Goal: Task Accomplishment & Management: Complete application form

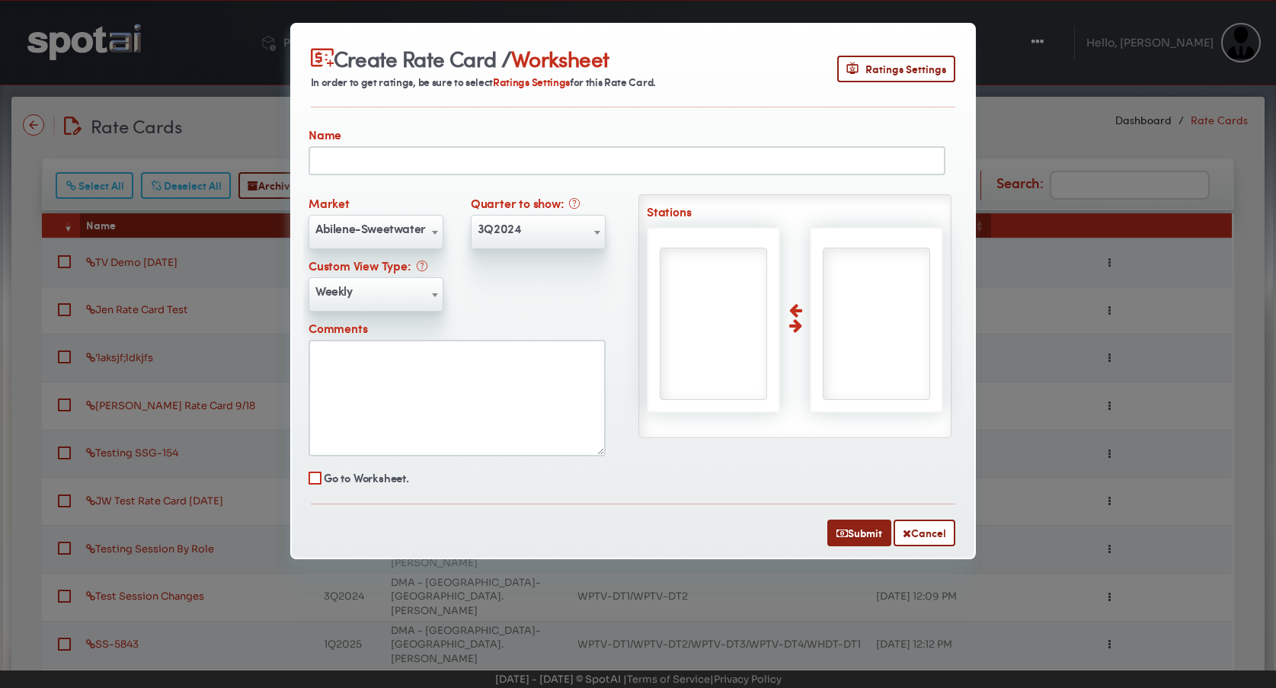
select select "***"
click at [459, 159] on input "text" at bounding box center [627, 160] width 637 height 29
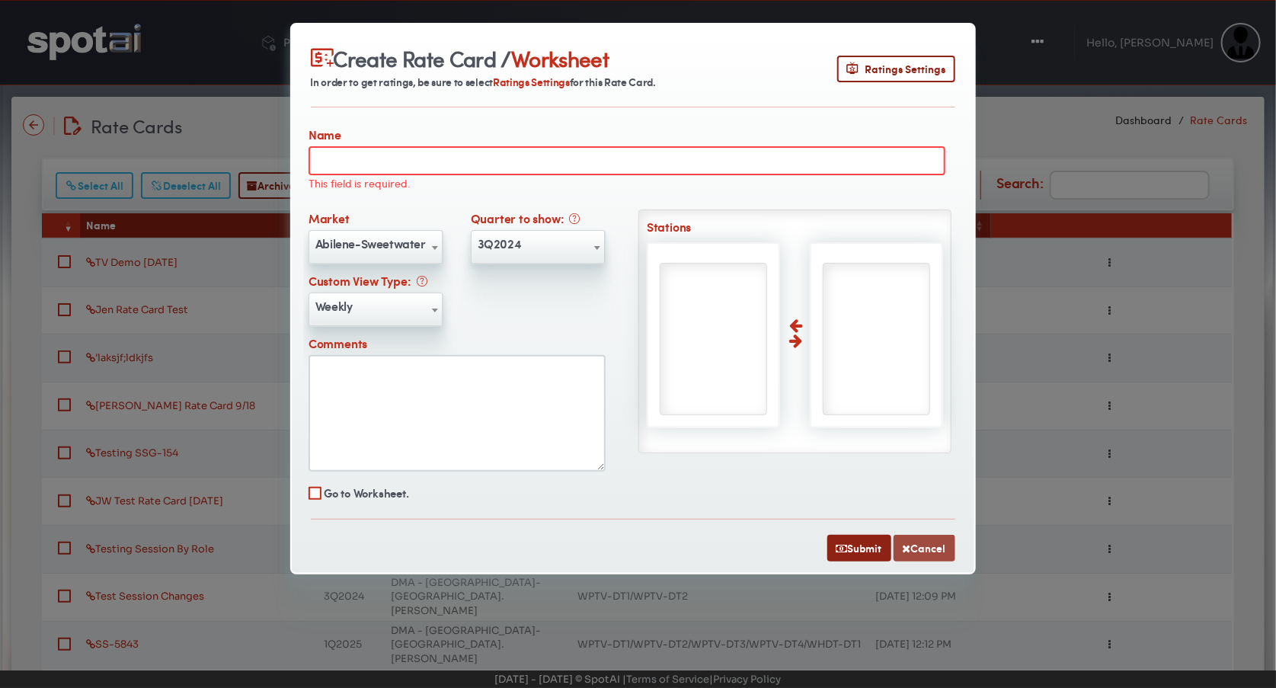
drag, startPoint x: 916, startPoint y: 541, endPoint x: 907, endPoint y: 544, distance: 9.6
click at [916, 541] on button "Cancel" at bounding box center [925, 548] width 62 height 27
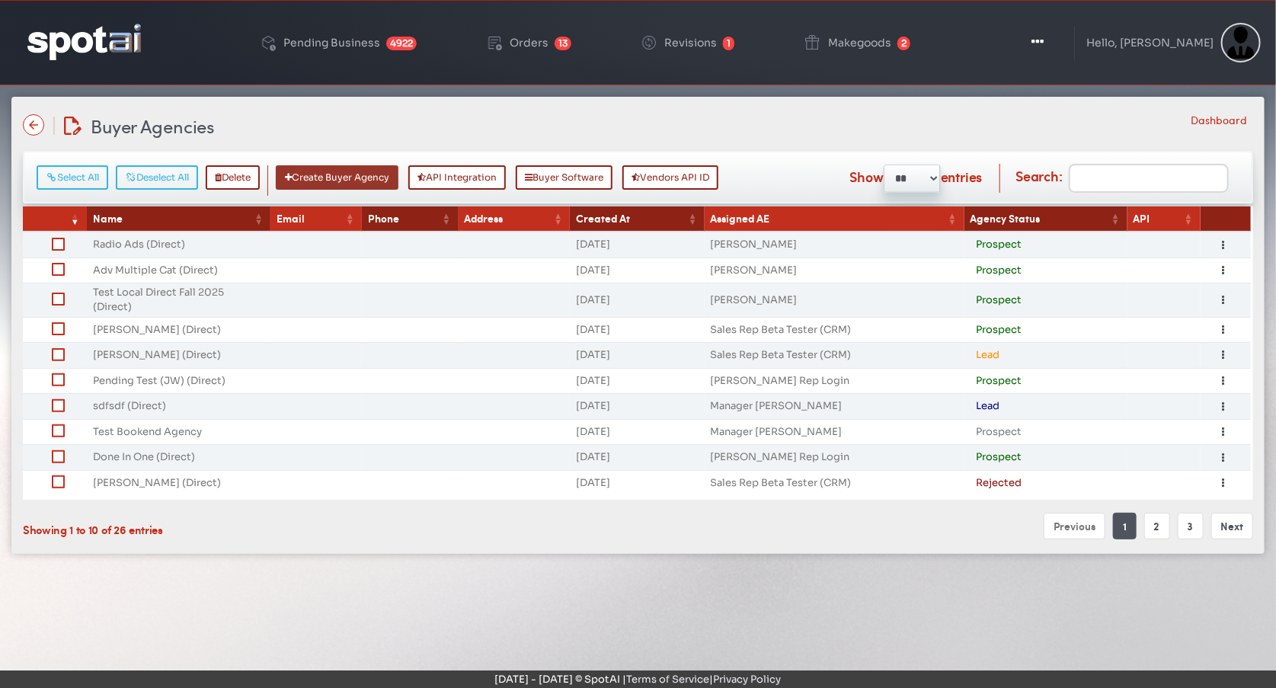
click at [365, 182] on button "Create Buyer Agency" at bounding box center [337, 177] width 123 height 24
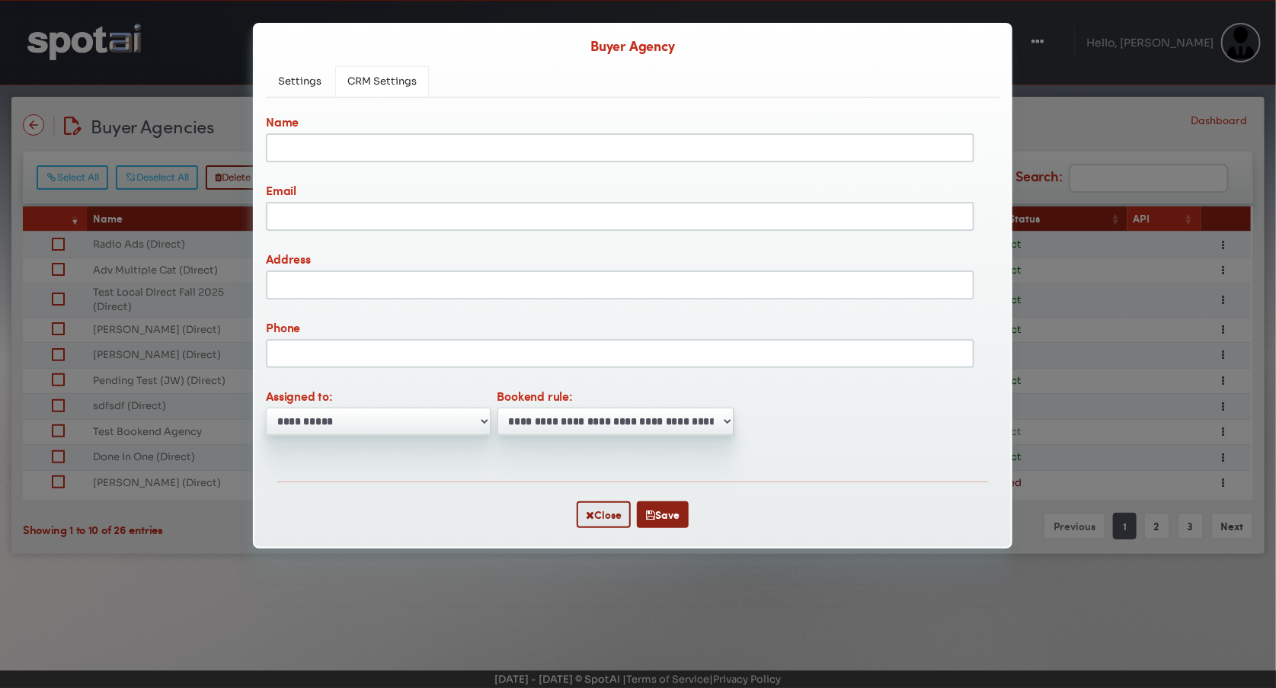
click at [370, 85] on span "CRM Settings" at bounding box center [381, 81] width 69 height 13
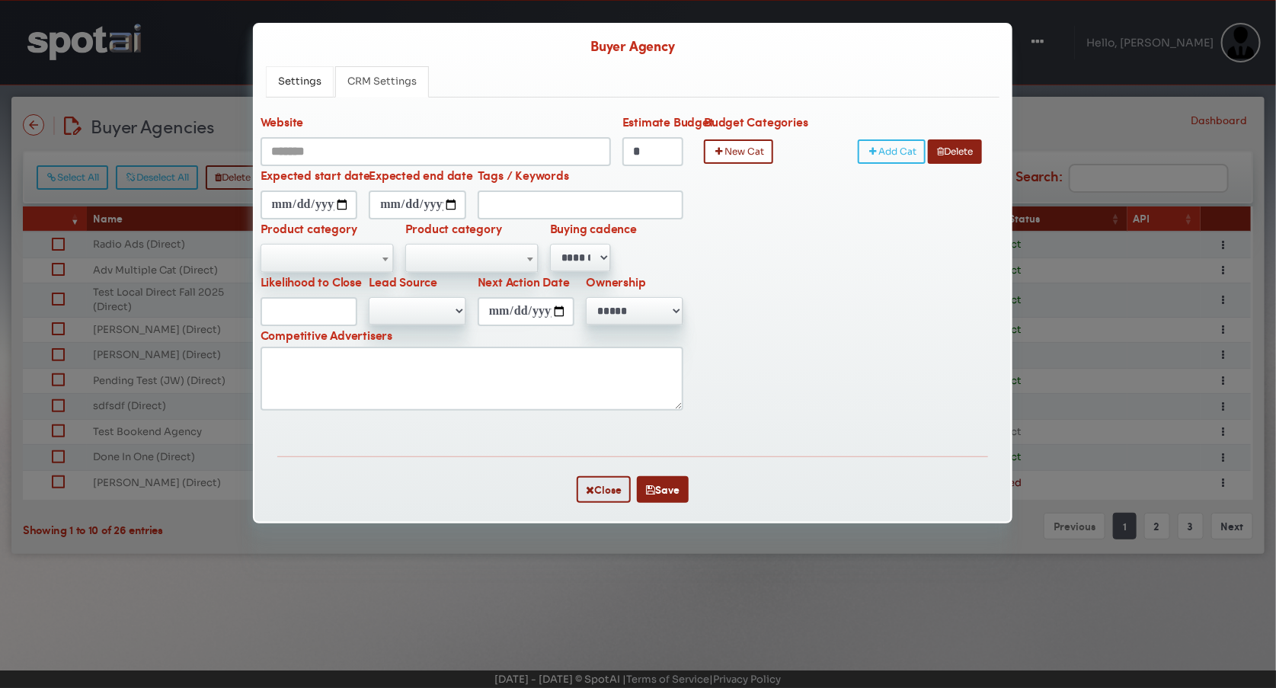
click at [299, 85] on span "Settings" at bounding box center [299, 81] width 43 height 13
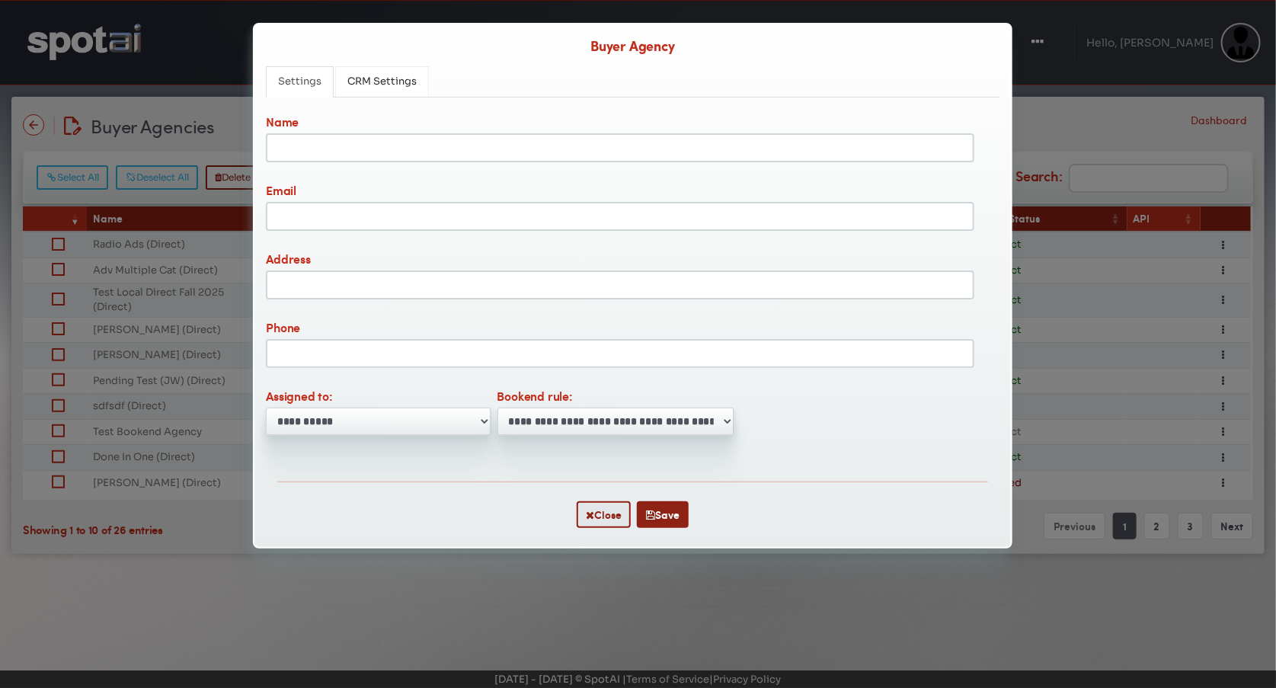
click at [361, 84] on span "CRM Settings" at bounding box center [381, 81] width 69 height 13
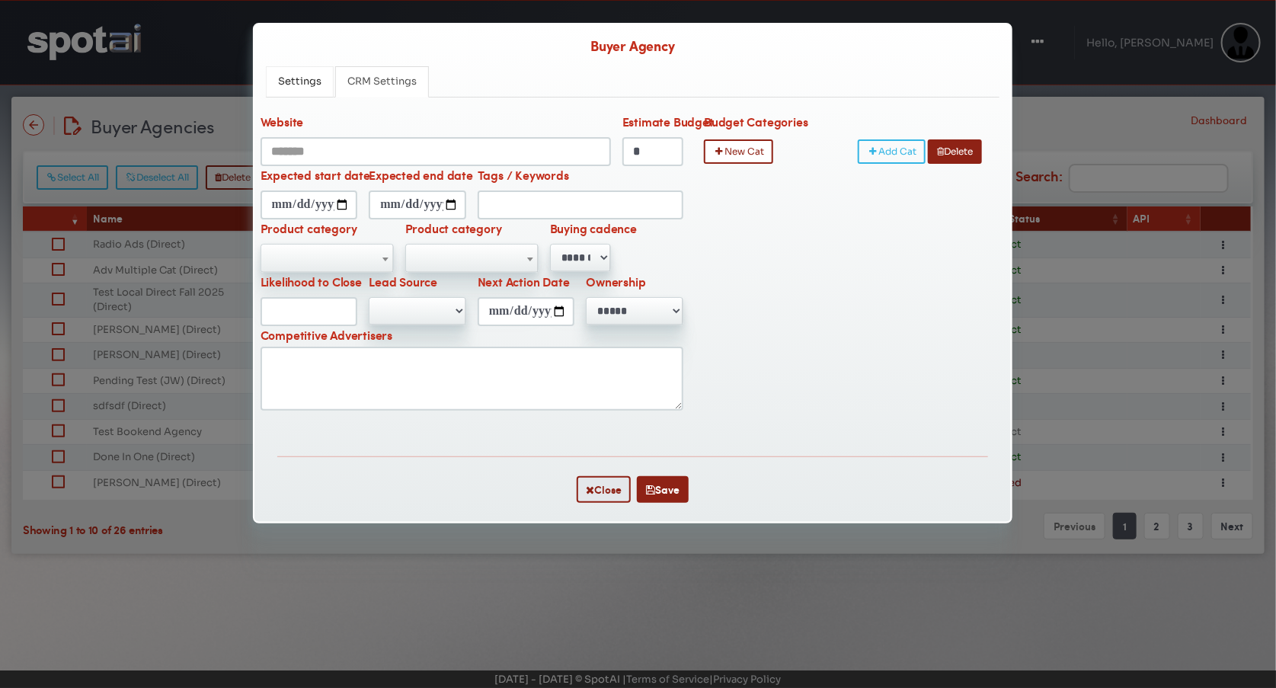
click at [300, 88] on span "Settings" at bounding box center [299, 81] width 43 height 13
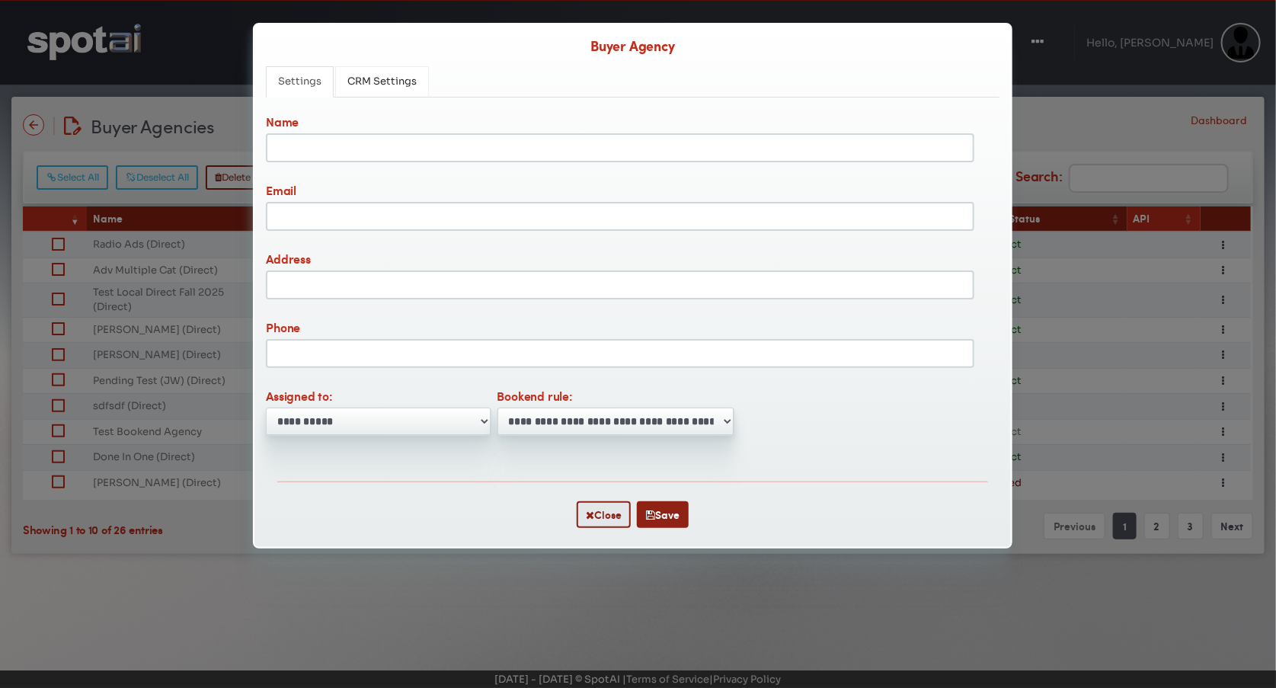
click at [389, 88] on span "CRM Settings" at bounding box center [381, 81] width 69 height 13
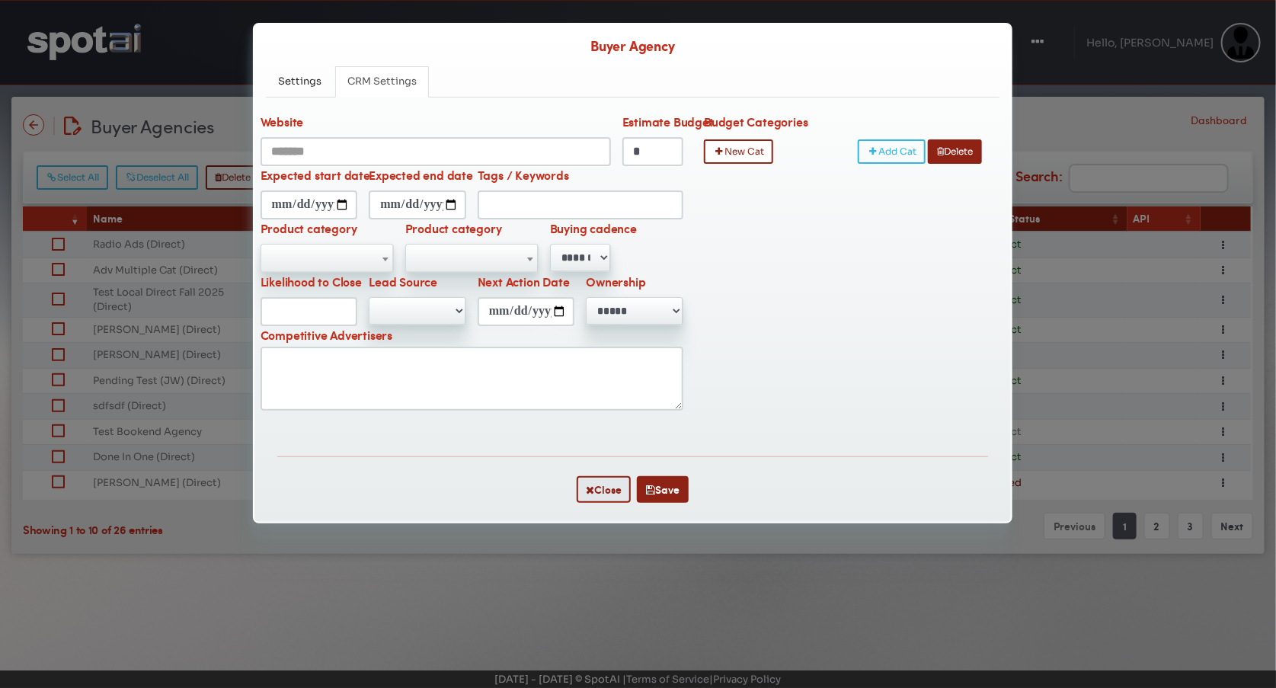
click at [505, 84] on ul "Settings CRM Settings" at bounding box center [633, 81] width 734 height 31
click at [298, 86] on span "Settings" at bounding box center [299, 81] width 43 height 13
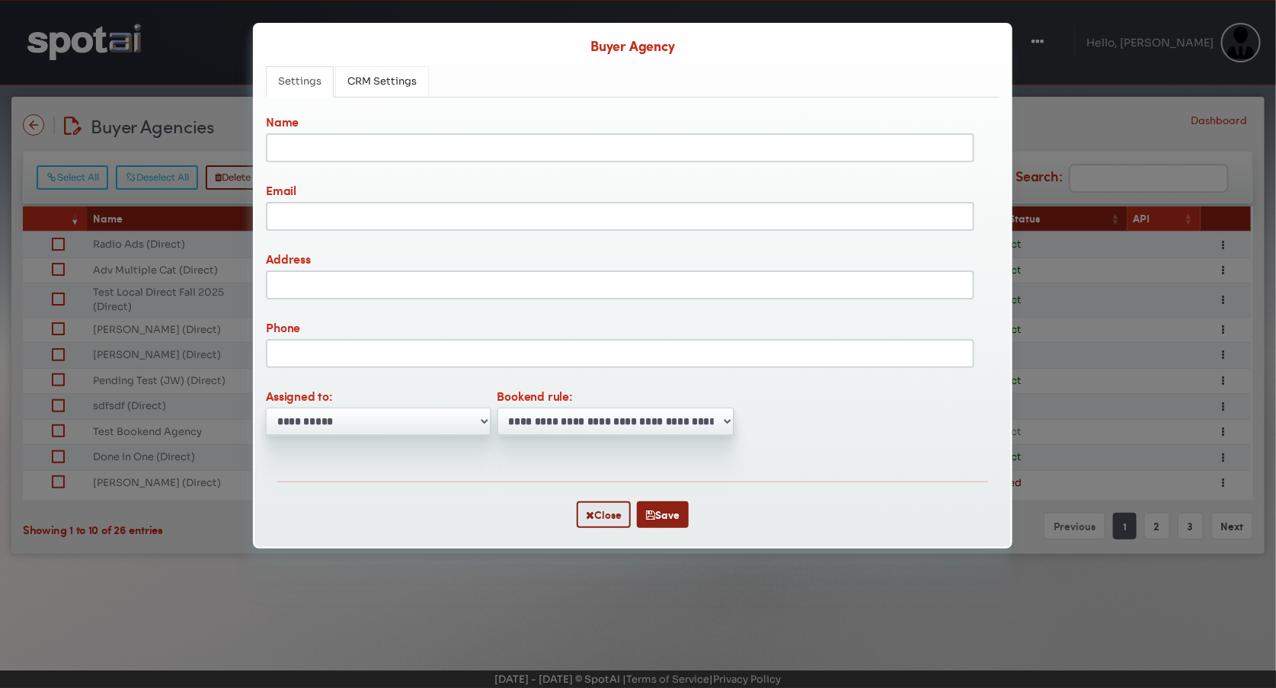
click at [390, 97] on link "CRM Settings" at bounding box center [382, 81] width 94 height 31
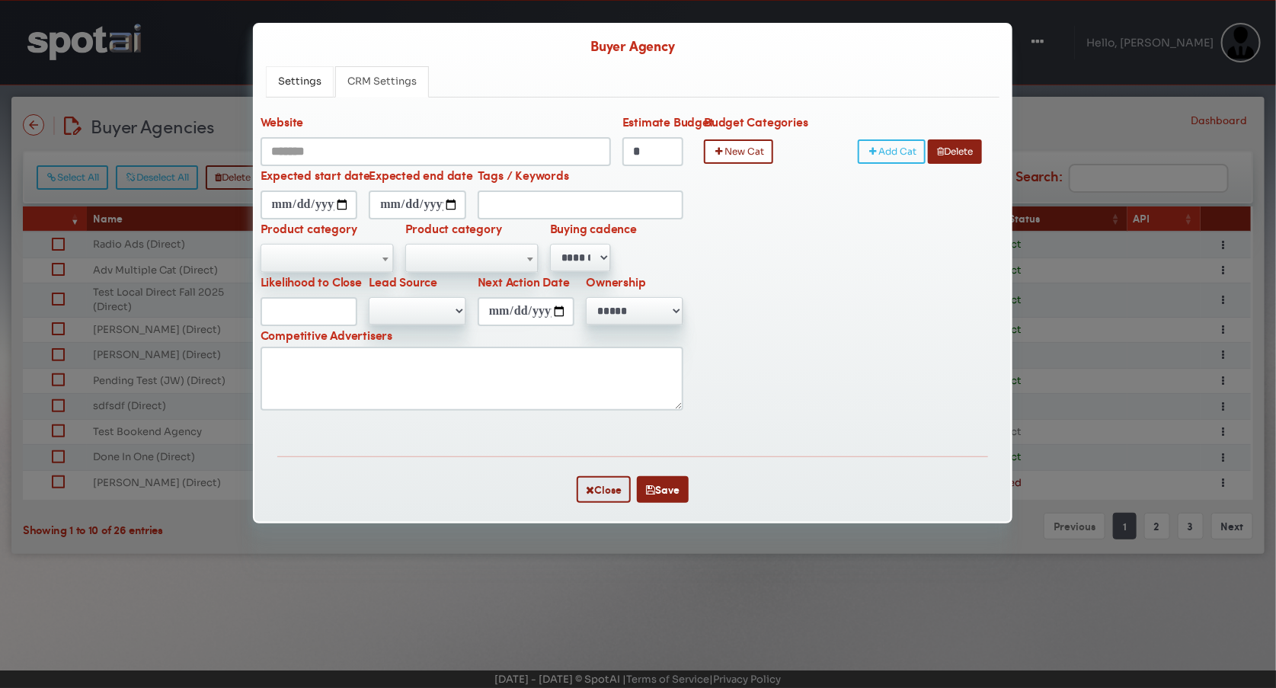
click at [306, 87] on span "Settings" at bounding box center [299, 81] width 43 height 13
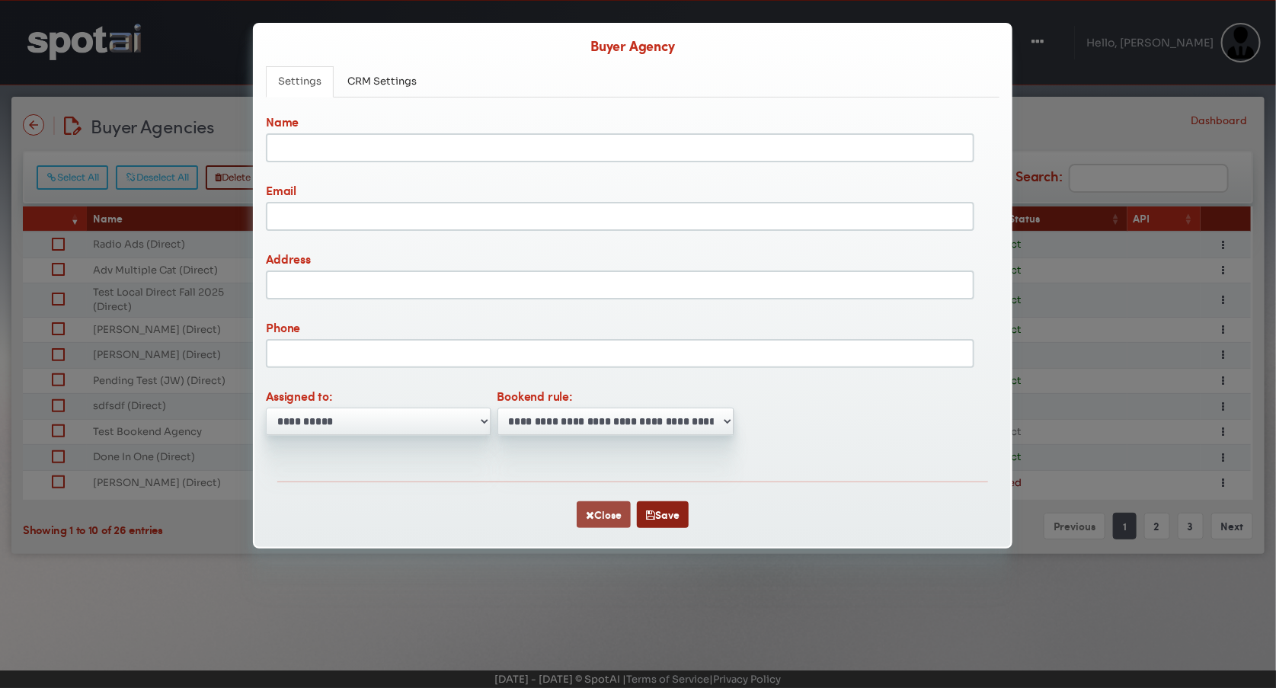
click at [604, 518] on button "Close" at bounding box center [604, 514] width 54 height 27
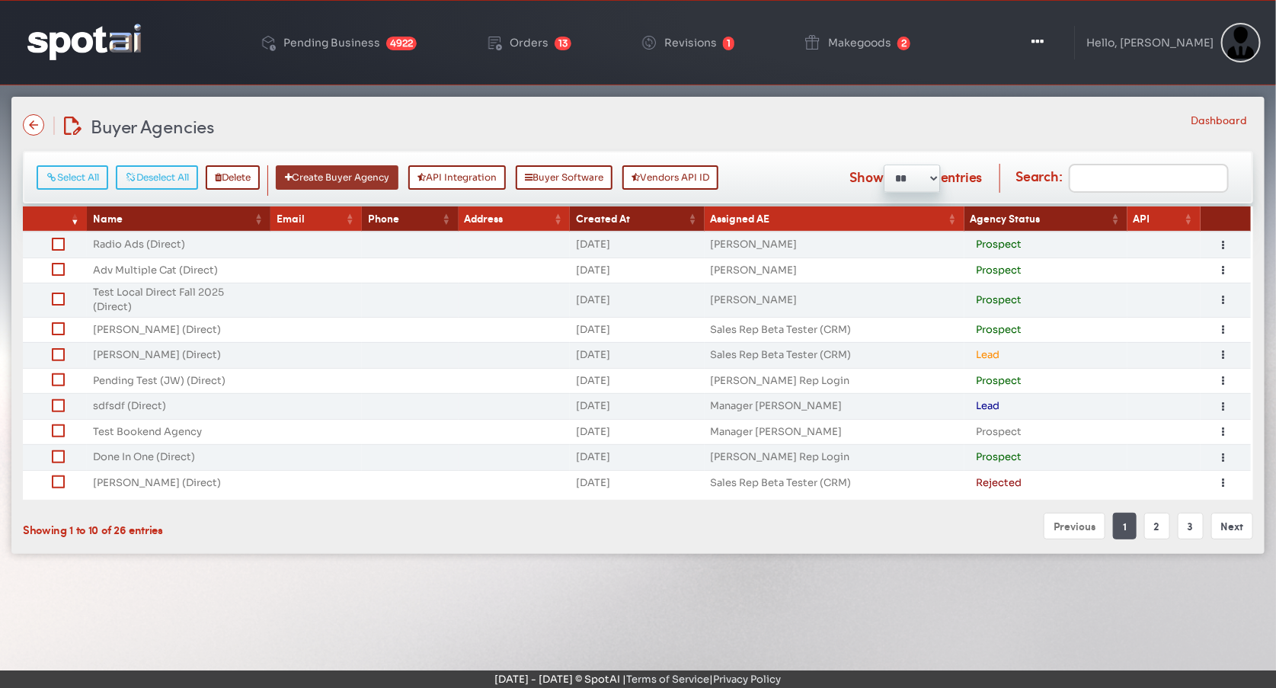
click at [350, 173] on button "Create Buyer Agency" at bounding box center [337, 177] width 123 height 24
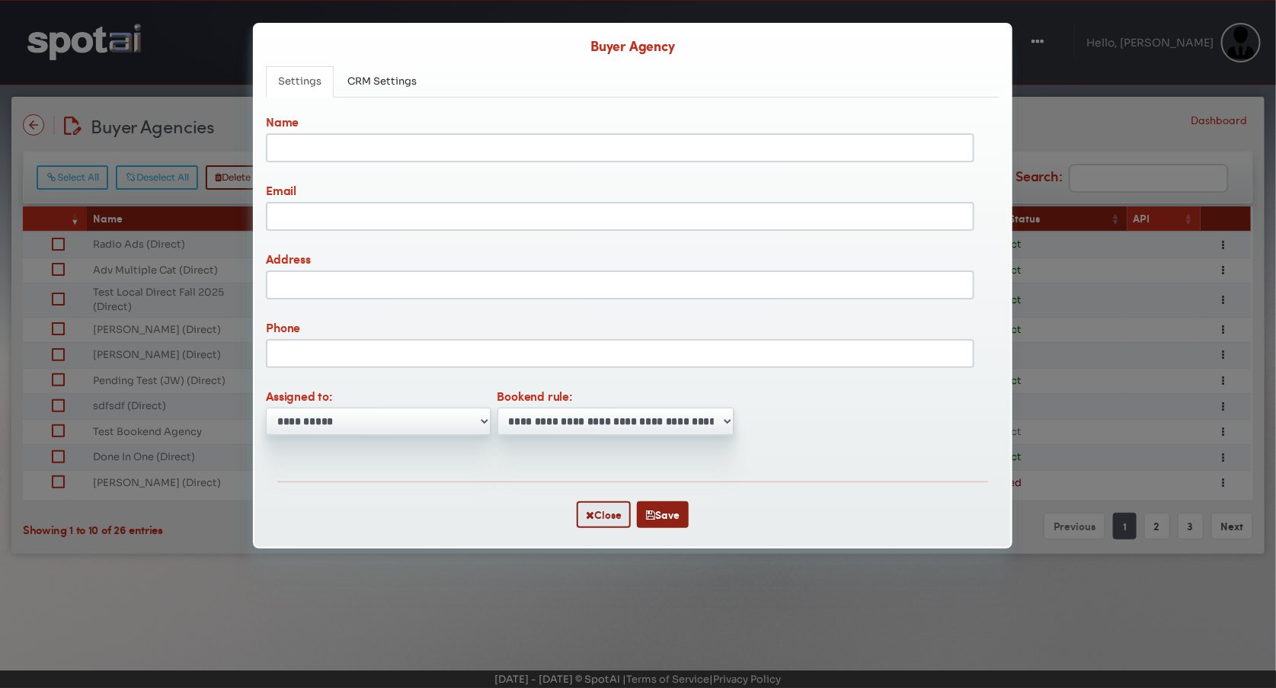
click at [277, 123] on label "Name" at bounding box center [621, 123] width 720 height 21
click at [274, 123] on label "Name" at bounding box center [621, 123] width 720 height 21
click at [274, 133] on input "Name" at bounding box center [620, 147] width 709 height 29
click at [276, 190] on label "Email" at bounding box center [621, 191] width 720 height 21
click at [276, 202] on input "Email" at bounding box center [620, 216] width 709 height 29
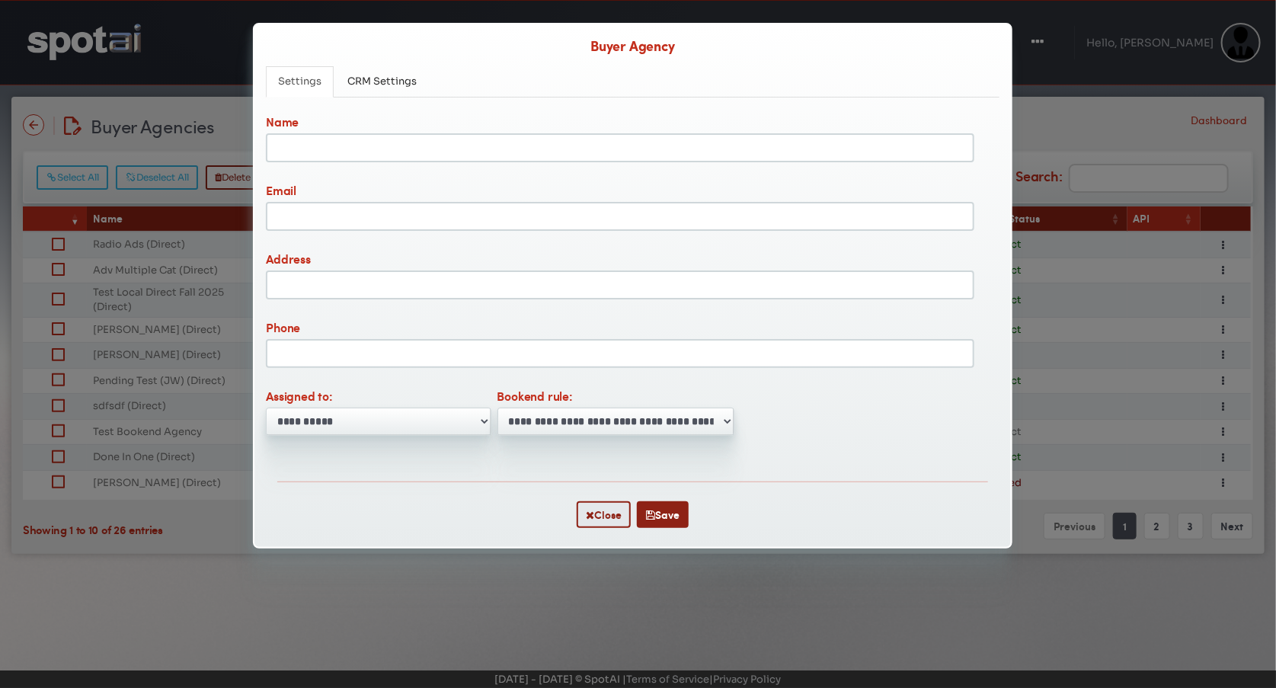
click at [277, 190] on label "Email" at bounding box center [621, 191] width 720 height 21
click at [277, 202] on input "Email" at bounding box center [620, 216] width 709 height 29
click at [293, 254] on label "Address" at bounding box center [621, 260] width 720 height 21
click at [293, 270] on input "Address" at bounding box center [620, 284] width 709 height 29
click at [291, 259] on label "Address" at bounding box center [621, 260] width 720 height 21
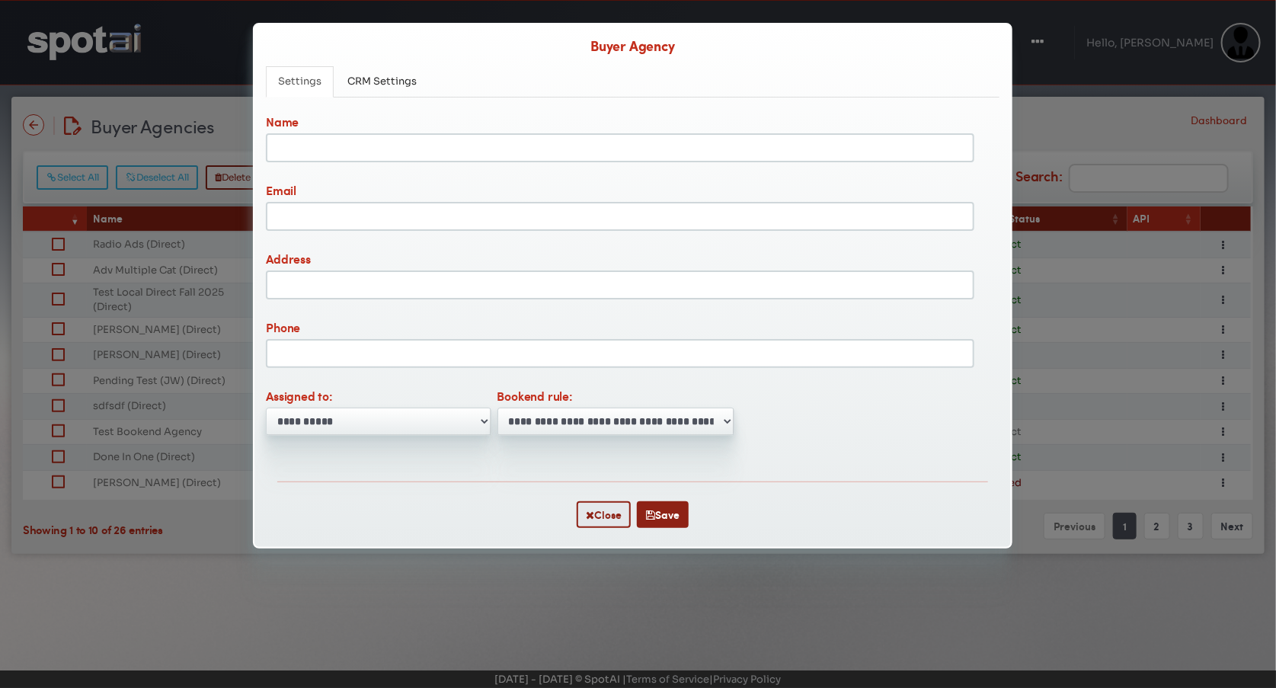
click at [291, 270] on input "Address" at bounding box center [620, 284] width 709 height 29
